Goal: Task Accomplishment & Management: Manage account settings

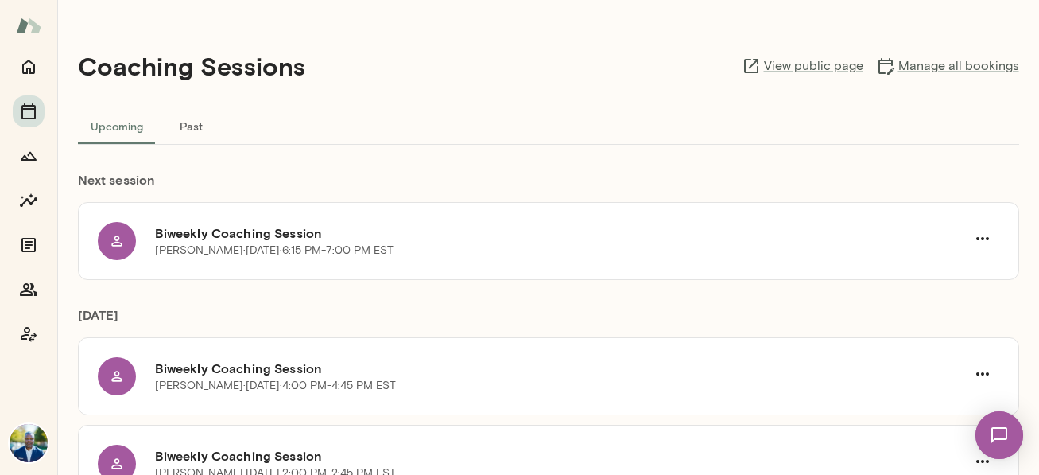
click at [195, 121] on button "Past" at bounding box center [192, 126] width 72 height 38
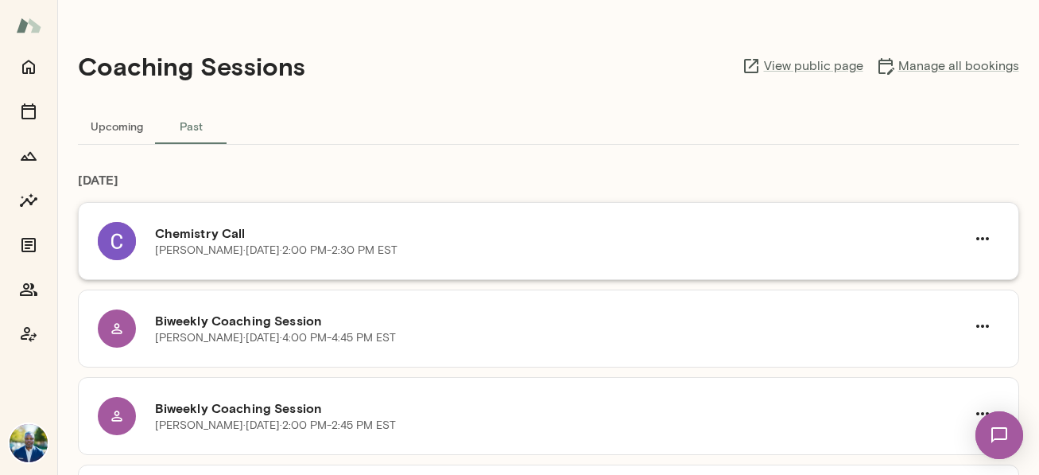
click at [227, 221] on div "Chemistry Call [PERSON_NAME][DATE] · 2:00 PM-2:30 PM EST" at bounding box center [549, 241] width 942 height 78
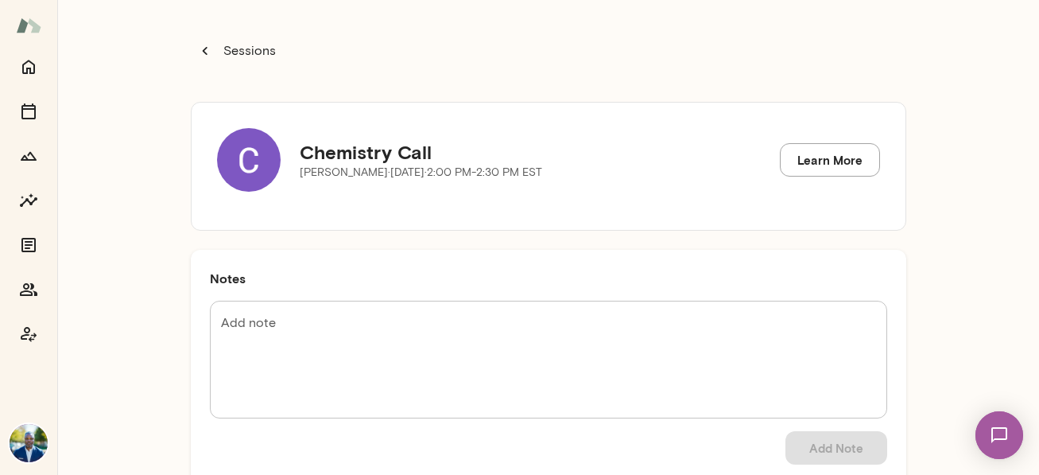
click at [413, 341] on textarea "Add note" at bounding box center [548, 359] width 655 height 91
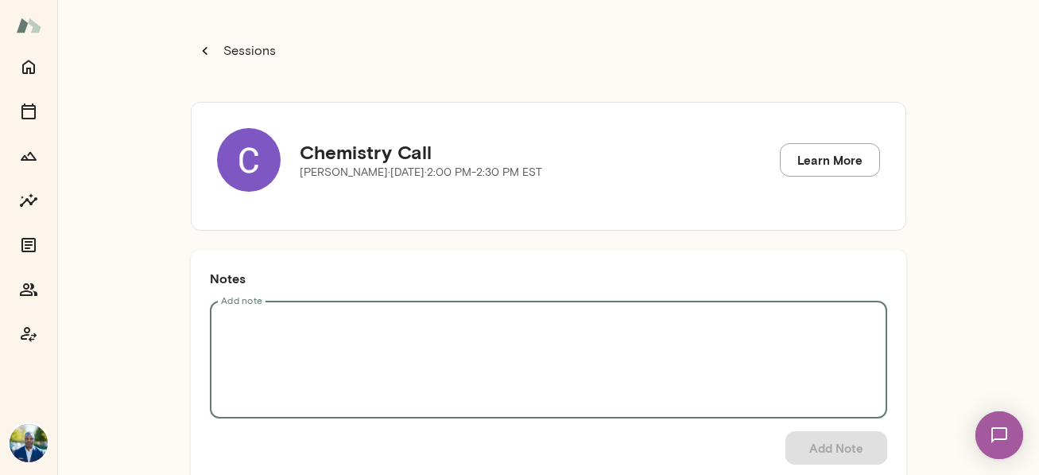
paste textarea "**********"
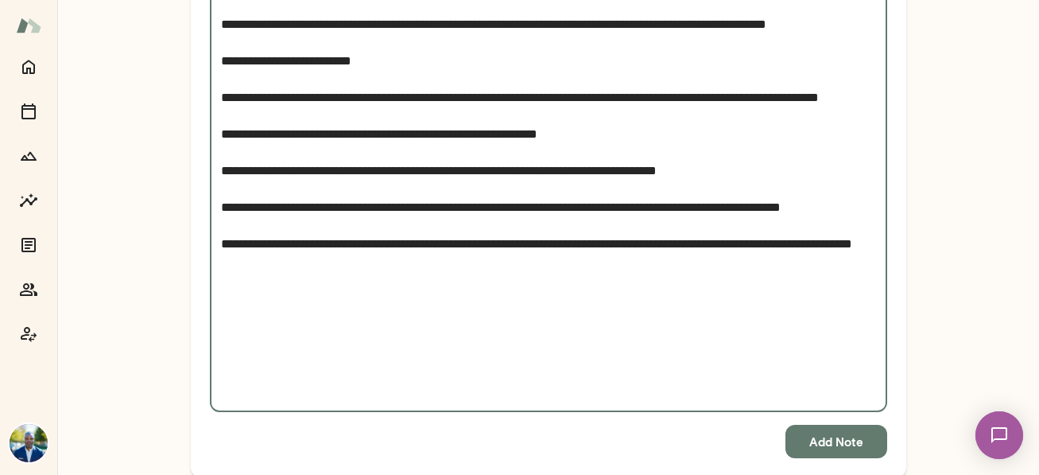
scroll to position [924, 0]
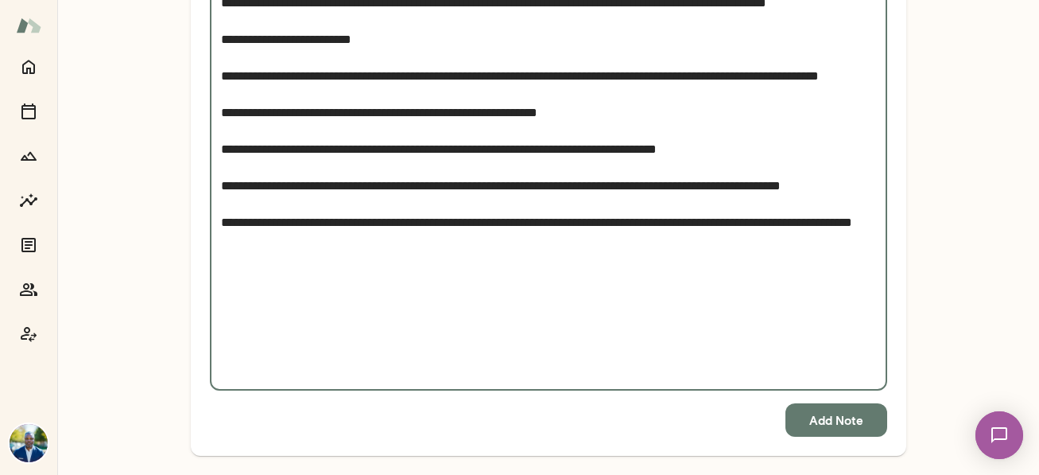
type textarea "**********"
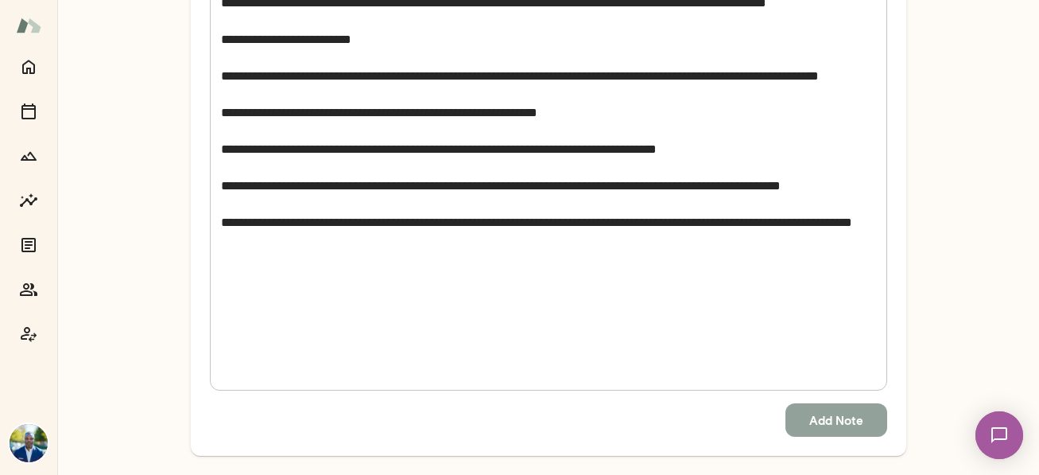
click at [862, 418] on button "Add Note" at bounding box center [837, 419] width 102 height 33
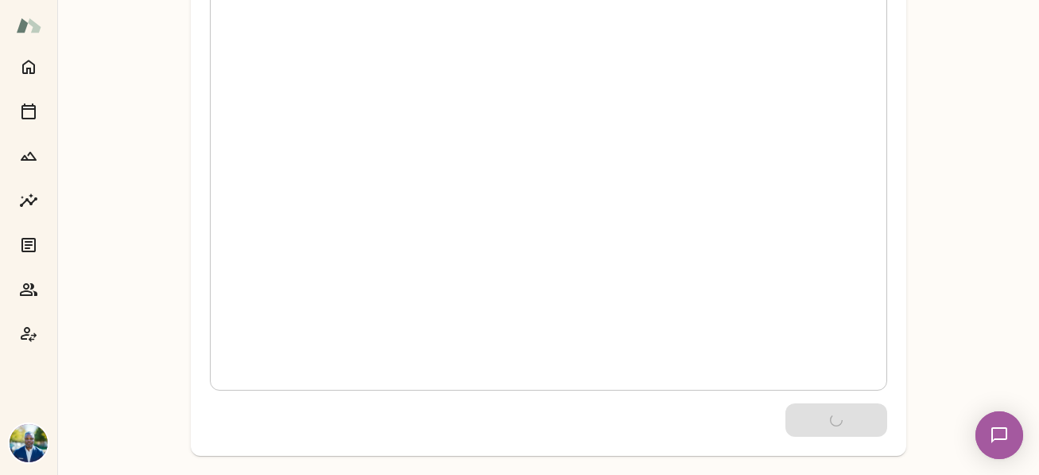
scroll to position [28, 0]
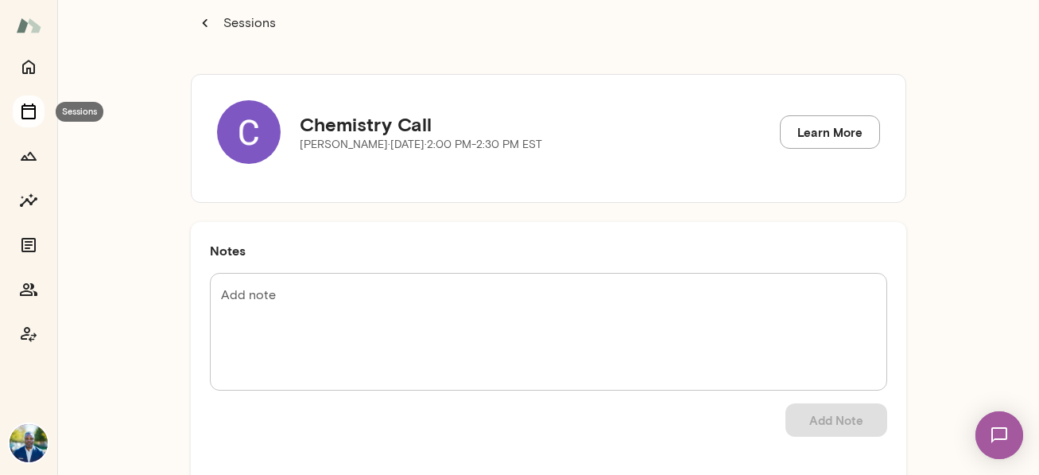
click at [30, 111] on icon "Sessions" at bounding box center [28, 111] width 19 height 19
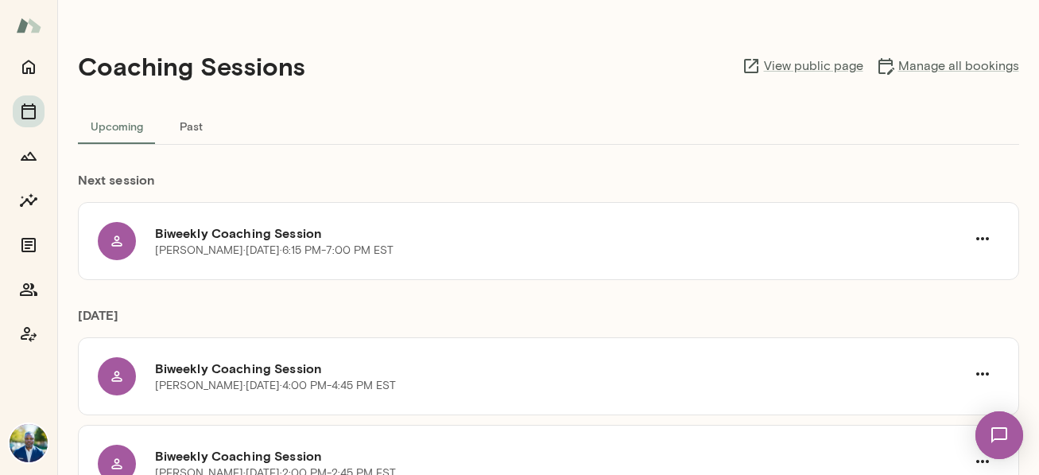
click at [1009, 432] on img at bounding box center [999, 434] width 65 height 65
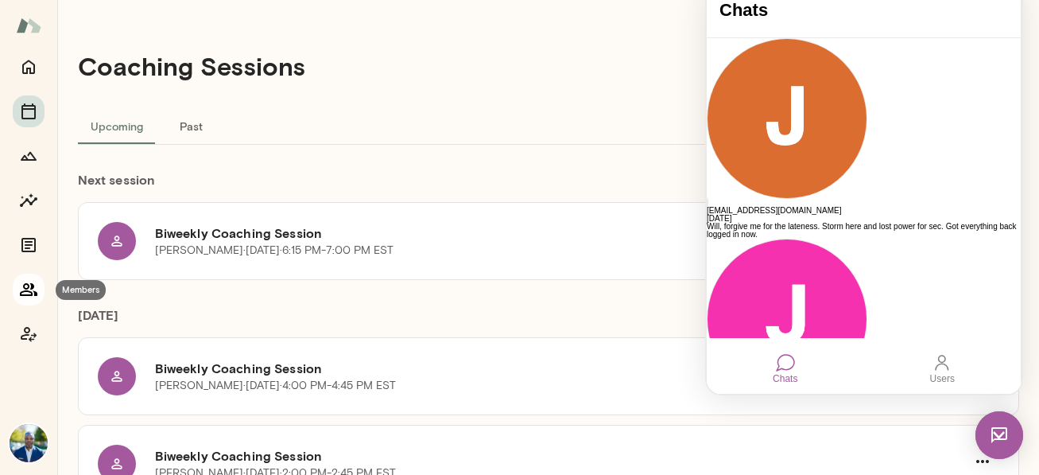
click at [29, 292] on icon "Members" at bounding box center [28, 289] width 19 height 19
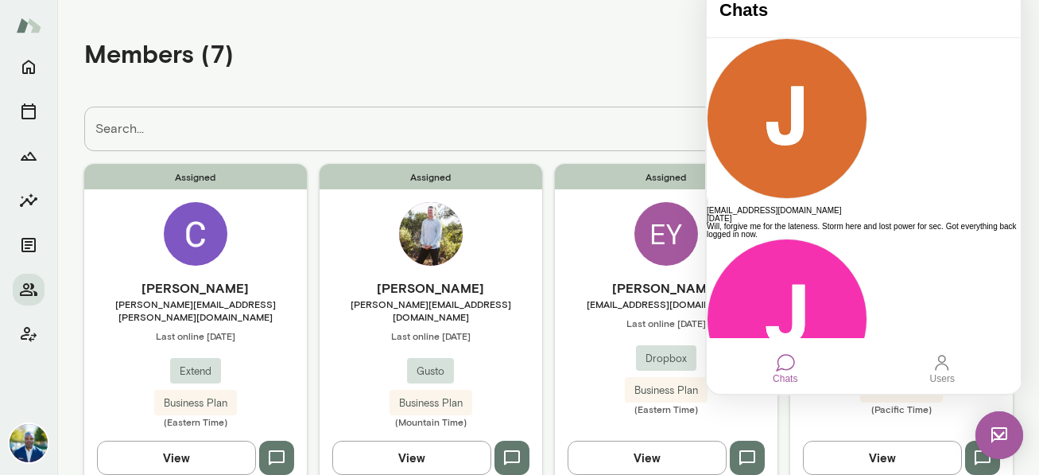
click at [278, 449] on icon "button" at bounding box center [276, 458] width 19 height 19
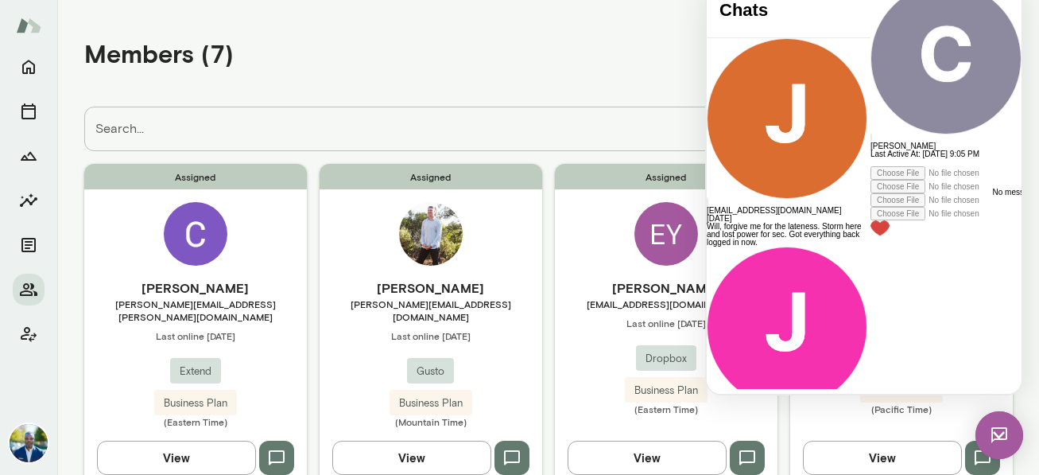
click at [871, 166] on div at bounding box center [946, 162] width 151 height 8
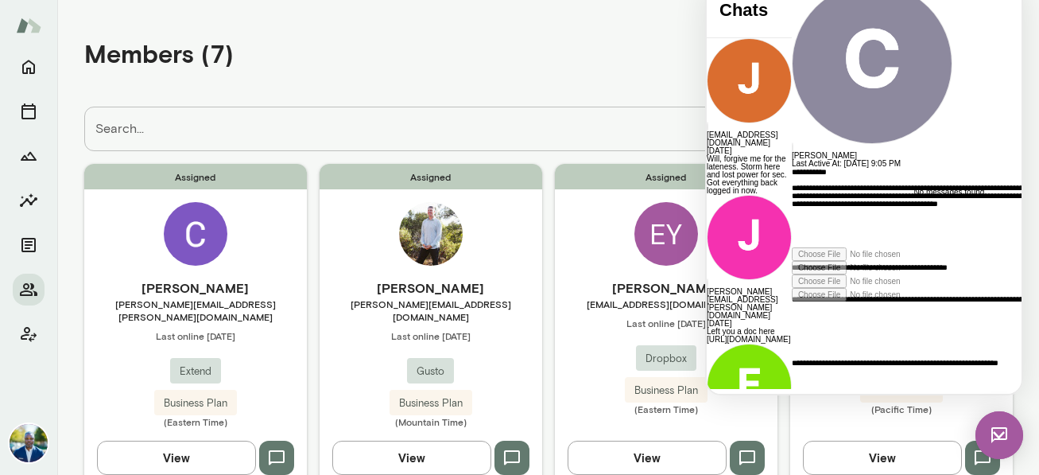
scroll to position [725, 0]
click at [792, 301] on icon at bounding box center [792, 301] width 0 height 0
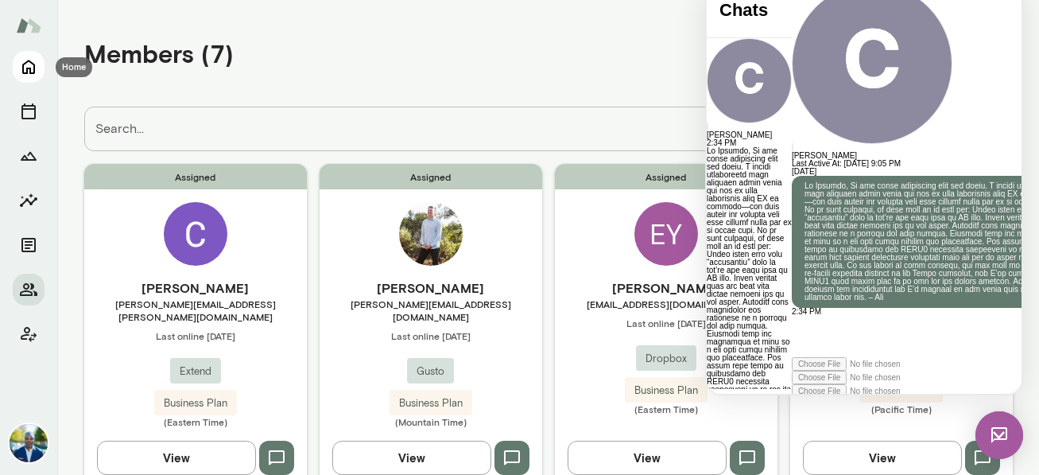
click at [28, 65] on icon "Home" at bounding box center [28, 66] width 19 height 19
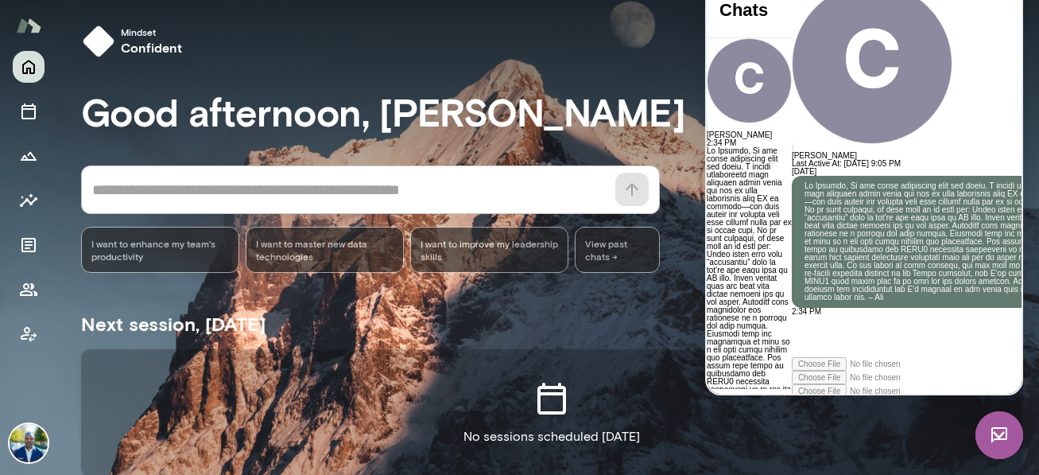
click at [1002, 429] on img at bounding box center [1000, 435] width 48 height 48
